Goal: Information Seeking & Learning: Learn about a topic

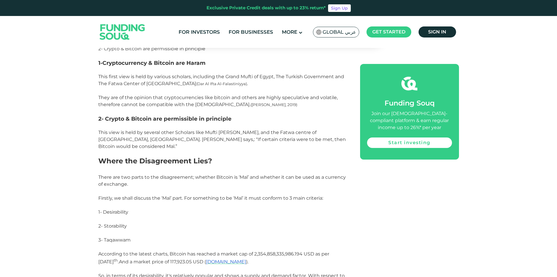
scroll to position [617, 0]
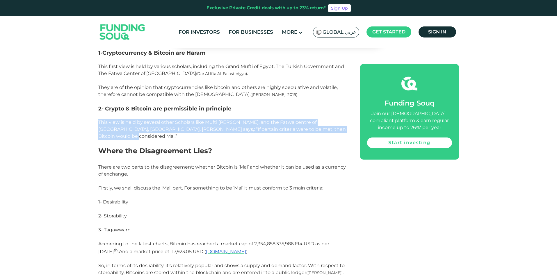
drag, startPoint x: 97, startPoint y: 122, endPoint x: 337, endPoint y: 128, distance: 240.4
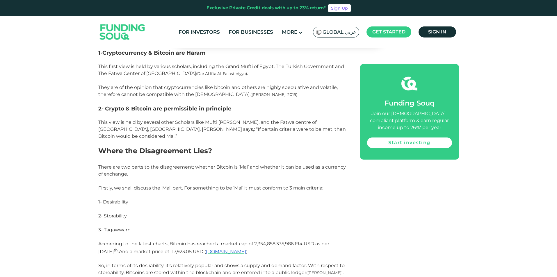
click at [246, 141] on p at bounding box center [222, 143] width 249 height 7
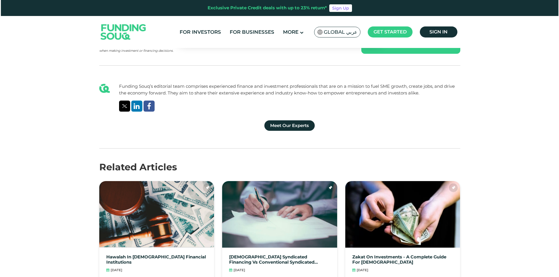
scroll to position [1722, 0]
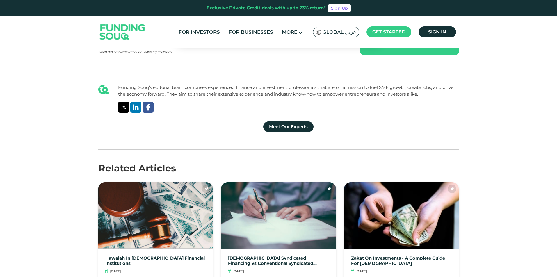
click at [348, 36] on div "Global عربي" at bounding box center [336, 32] width 46 height 11
click at [336, 33] on span "Global عربي" at bounding box center [339, 32] width 33 height 7
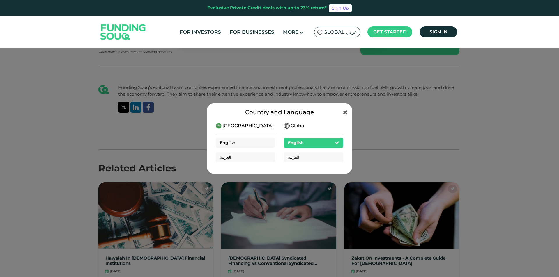
click at [259, 146] on div "English" at bounding box center [245, 143] width 59 height 10
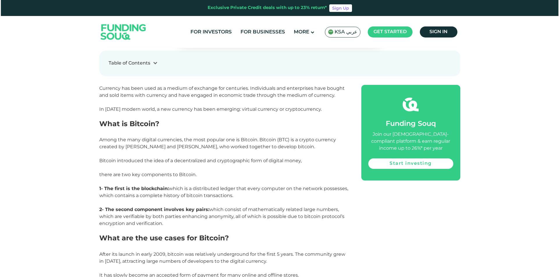
scroll to position [320, 0]
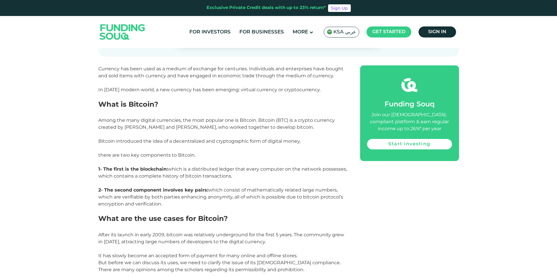
click at [336, 34] on span "KSA عربي" at bounding box center [344, 32] width 23 height 7
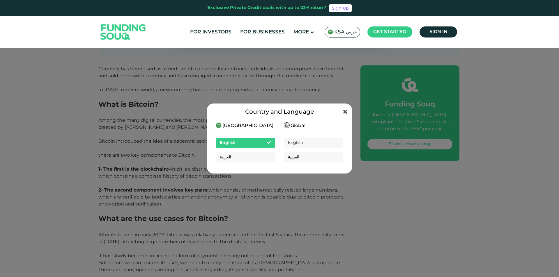
click at [291, 158] on span "العربية" at bounding box center [293, 157] width 11 height 4
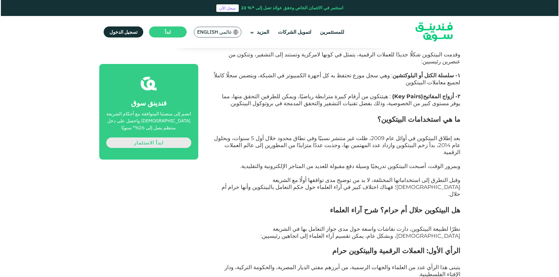
scroll to position [407, 0]
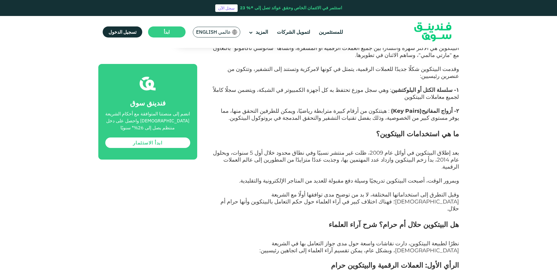
click at [227, 32] on span "عالمي English" at bounding box center [213, 32] width 35 height 7
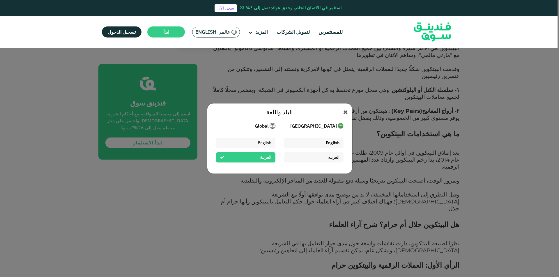
click at [311, 146] on div "English" at bounding box center [313, 143] width 59 height 10
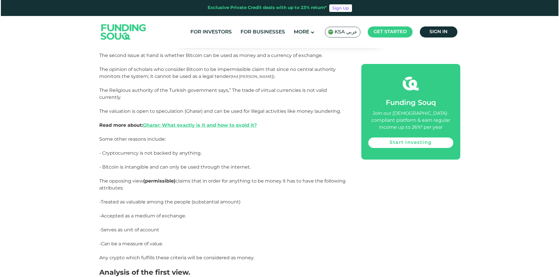
scroll to position [989, 0]
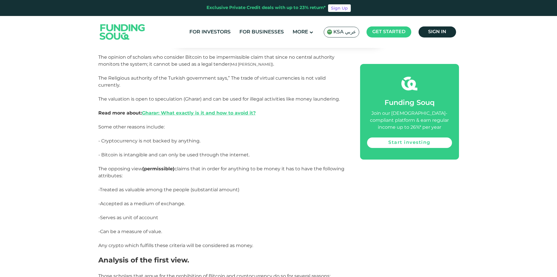
click at [350, 102] on div "Currency has been used as a medium of exchange for centuries. Individuals and e…" at bounding box center [278, 92] width 361 height 1392
click at [338, 31] on span "KSA عربي" at bounding box center [344, 32] width 23 height 7
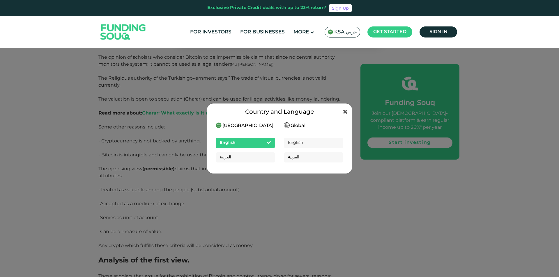
click at [307, 155] on div "العربية" at bounding box center [313, 157] width 59 height 10
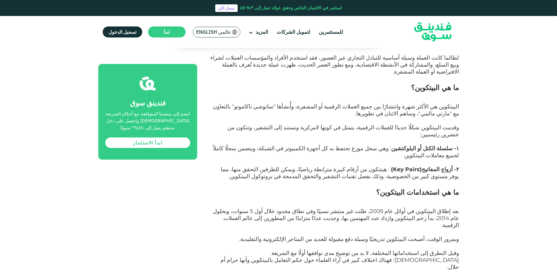
scroll to position [349, 0]
drag, startPoint x: 422, startPoint y: 63, endPoint x: 444, endPoint y: 67, distance: 21.5
click at [444, 82] on h2 "ما هي البيتكوين؟" at bounding box center [334, 92] width 249 height 21
copy span "البيتكوين"
